Goal: Transaction & Acquisition: Download file/media

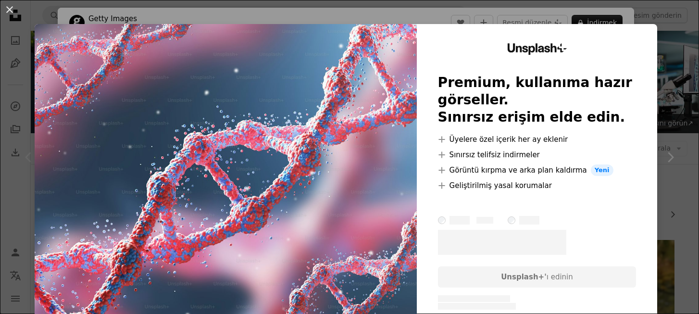
scroll to position [76, 0]
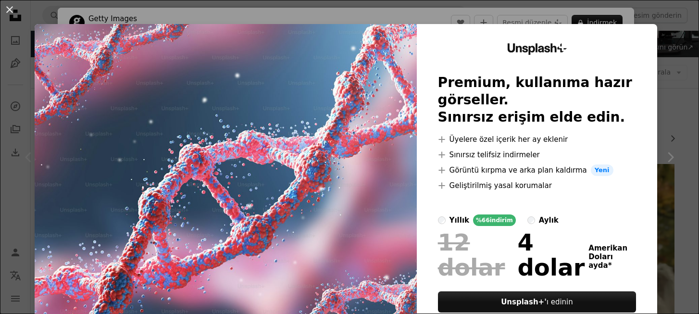
click at [317, 13] on div "An X shape Unsplash+ Premium, kullanıma hazır görseller. Sınırsız erişim elde e…" at bounding box center [349, 157] width 699 height 314
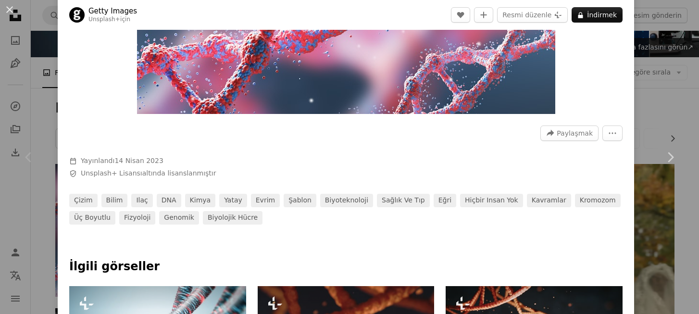
scroll to position [183, 0]
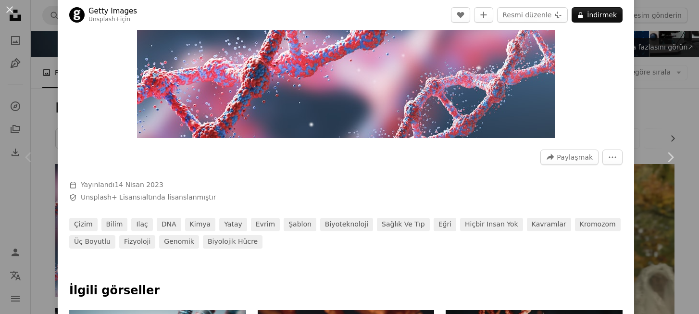
click at [659, 109] on div "An X shape Chevron left Chevron right Getty Images Unsplash+ için A heart A plu…" at bounding box center [349, 157] width 699 height 314
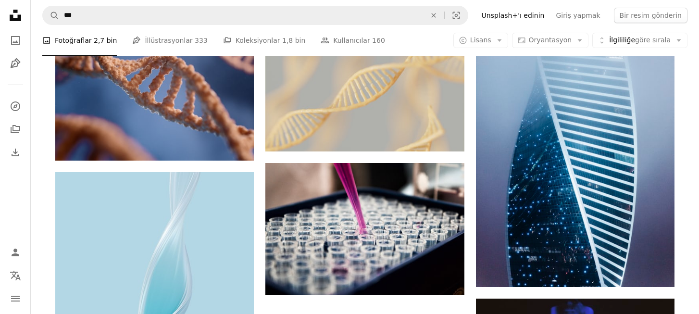
scroll to position [1085, 0]
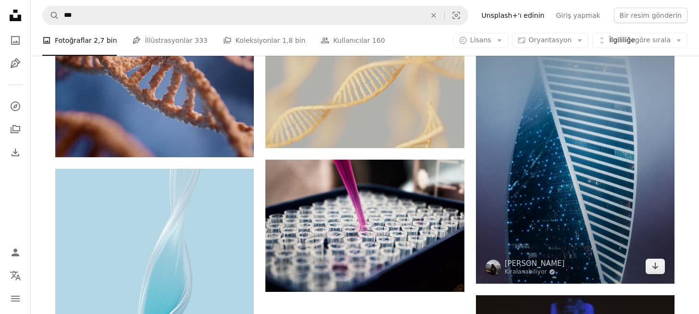
click at [591, 204] on img at bounding box center [575, 135] width 198 height 298
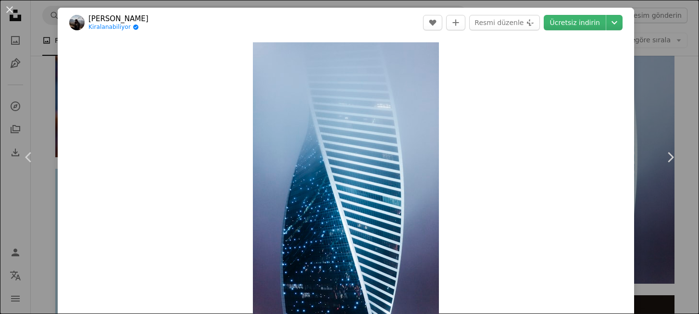
click at [657, 86] on div "An X shape Chevron left Chevron right [PERSON_NAME] Kiralanabiliyor A checkmark…" at bounding box center [349, 157] width 699 height 314
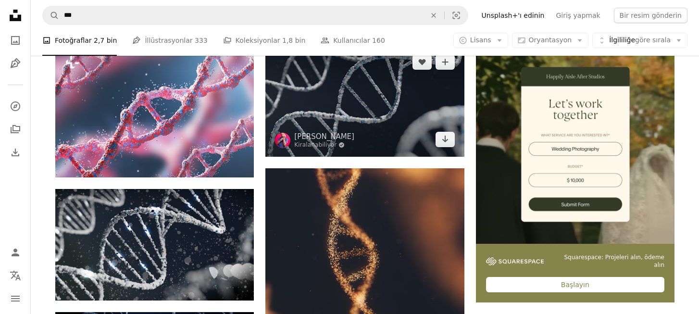
scroll to position [131, 0]
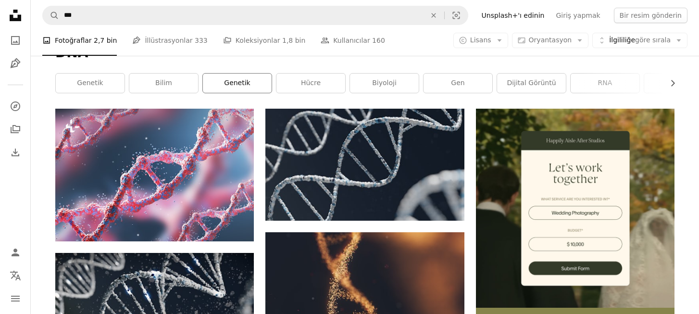
click at [246, 88] on link "genetik" at bounding box center [237, 83] width 69 height 19
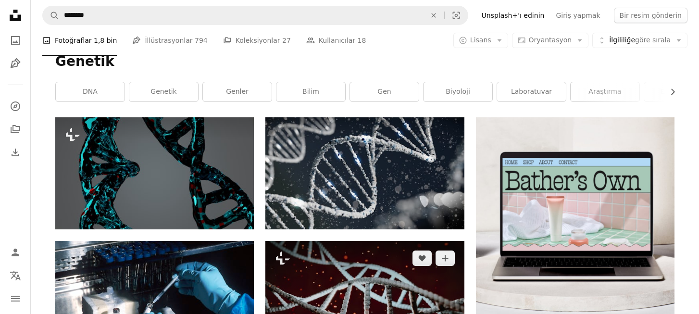
scroll to position [116, 0]
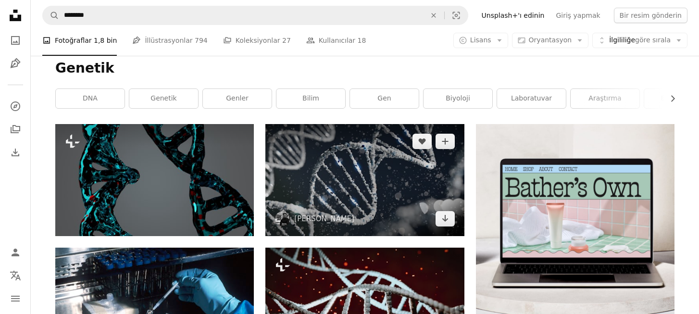
click at [340, 176] on img at bounding box center [364, 179] width 198 height 111
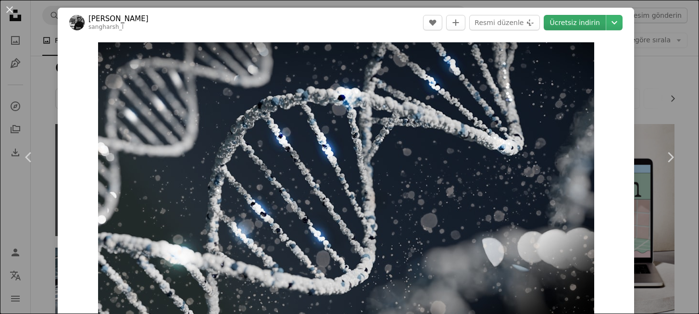
click at [581, 18] on font "Ücretsiz indirin" at bounding box center [574, 22] width 50 height 14
